Goal: Check status: Check status

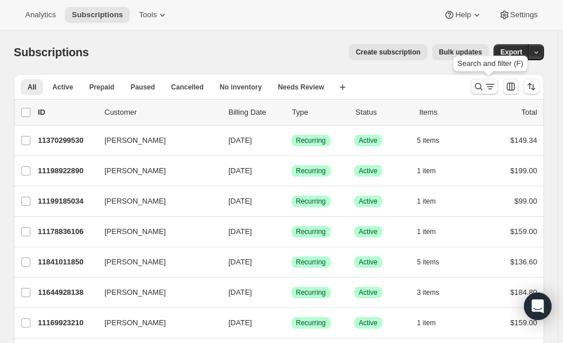
click at [480, 88] on icon "Search and filter results" at bounding box center [478, 86] width 11 height 11
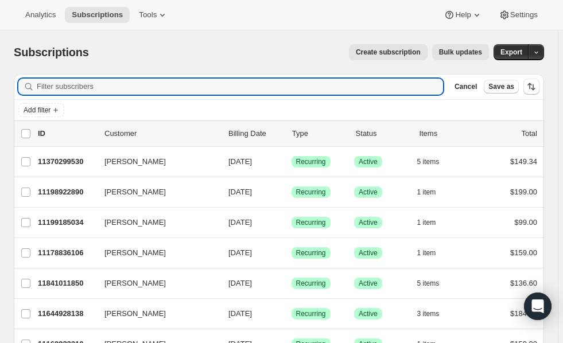
paste input "[EMAIL_ADDRESS][DOMAIN_NAME]"
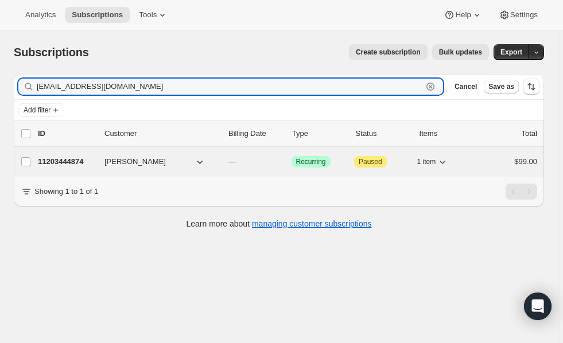
type input "[EMAIL_ADDRESS][DOMAIN_NAME]"
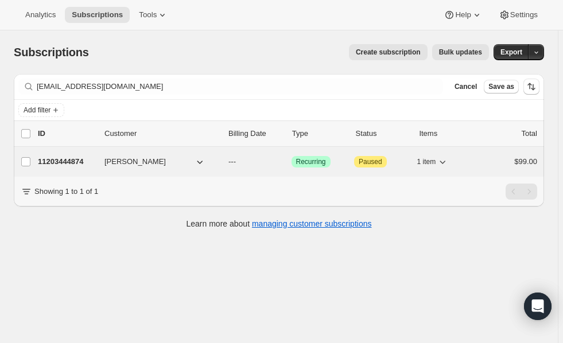
click at [55, 164] on p "11203444874" at bounding box center [66, 161] width 57 height 11
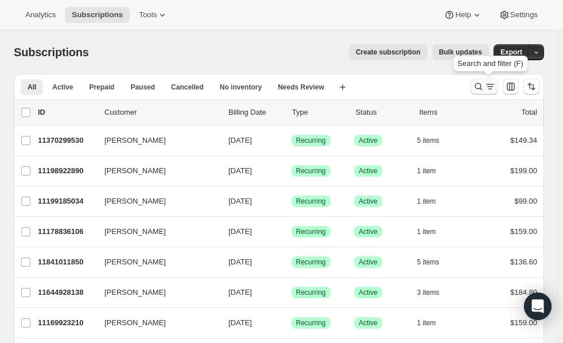
click at [484, 86] on icon "Search and filter results" at bounding box center [478, 86] width 11 height 11
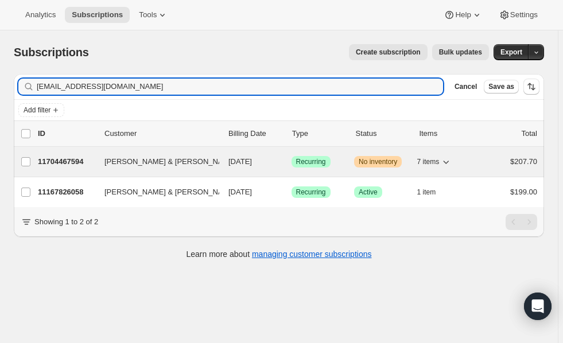
type input "[EMAIL_ADDRESS][DOMAIN_NAME]"
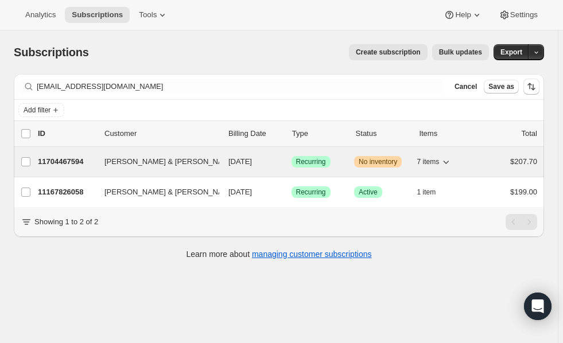
click at [76, 162] on p "11704467594" at bounding box center [66, 161] width 57 height 11
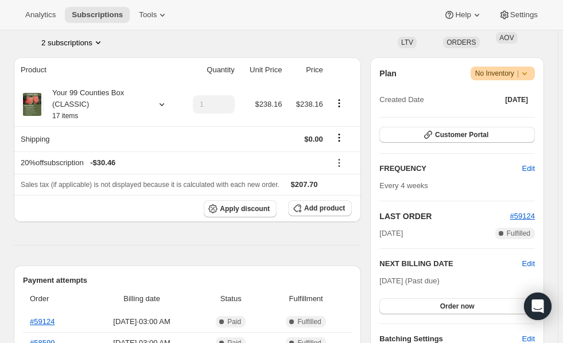
scroll to position [215, 0]
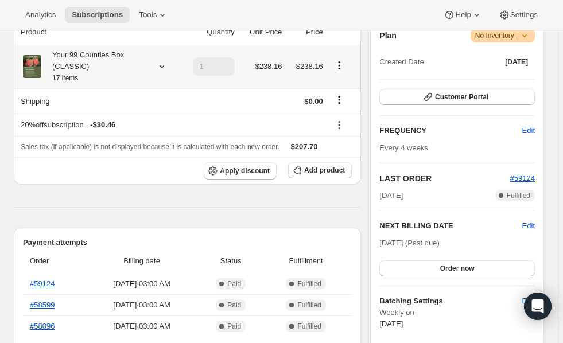
click at [162, 68] on icon at bounding box center [161, 66] width 11 height 11
